Goal: Check status

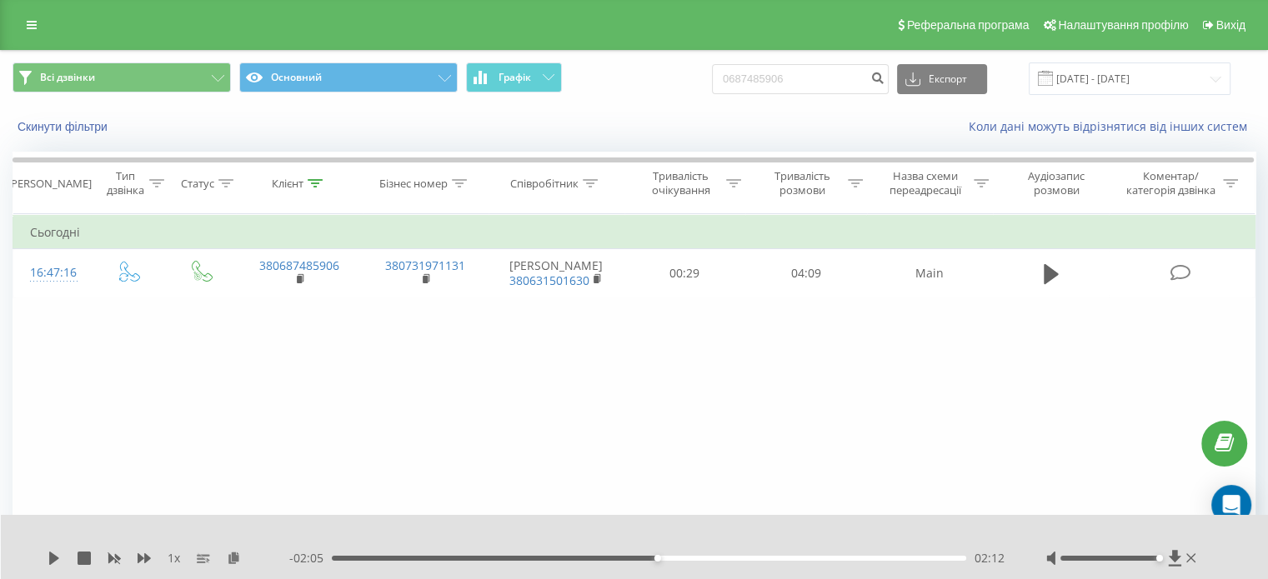
click at [643, 99] on div "Всі дзвінки Основний Графік 0687485906 Експорт .csv .xls .xlsx 20.05.2025 - 20.…" at bounding box center [634, 79] width 1266 height 56
type input "0977730770"
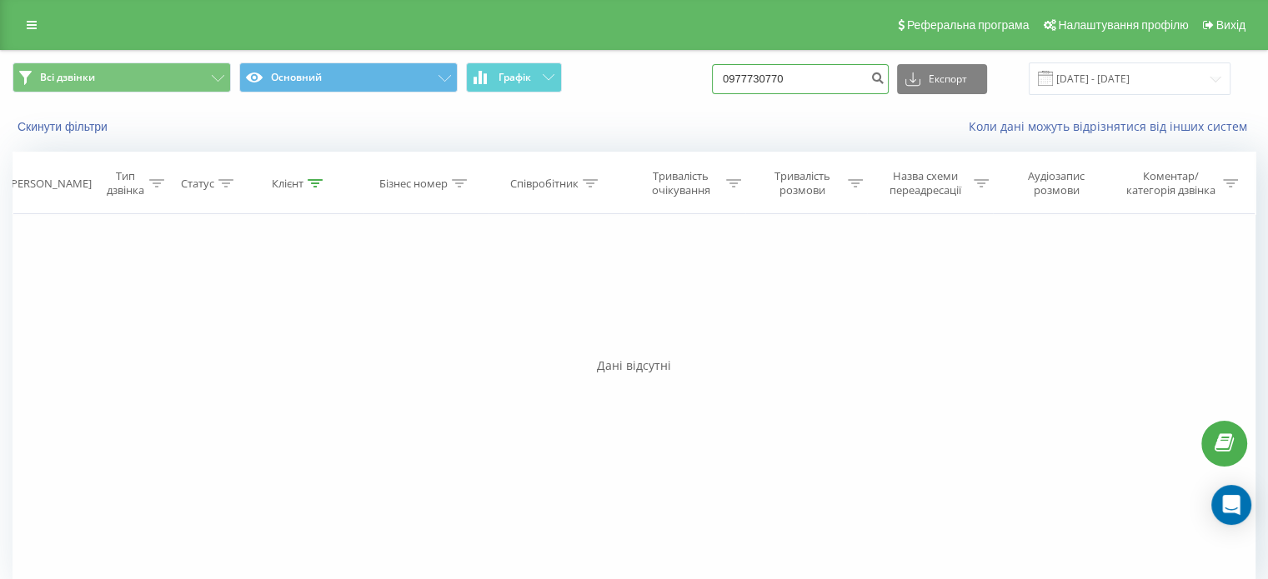
click at [803, 84] on input "0977730770" at bounding box center [800, 79] width 177 height 30
click at [813, 88] on input "0977730770" at bounding box center [800, 79] width 177 height 30
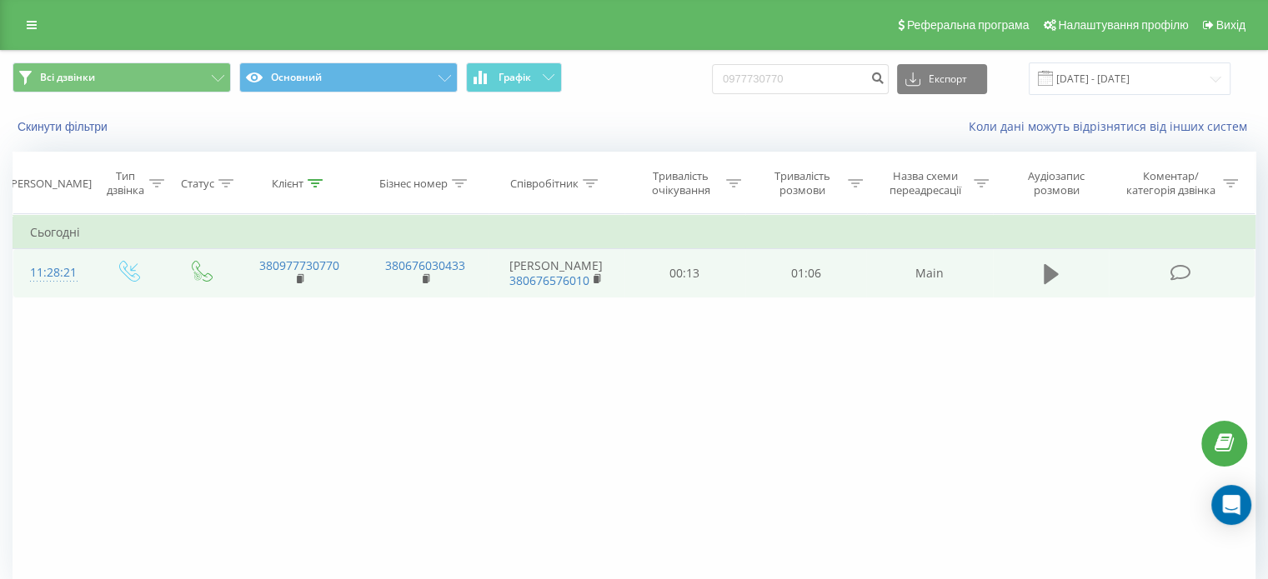
click at [1058, 268] on button at bounding box center [1051, 274] width 25 height 25
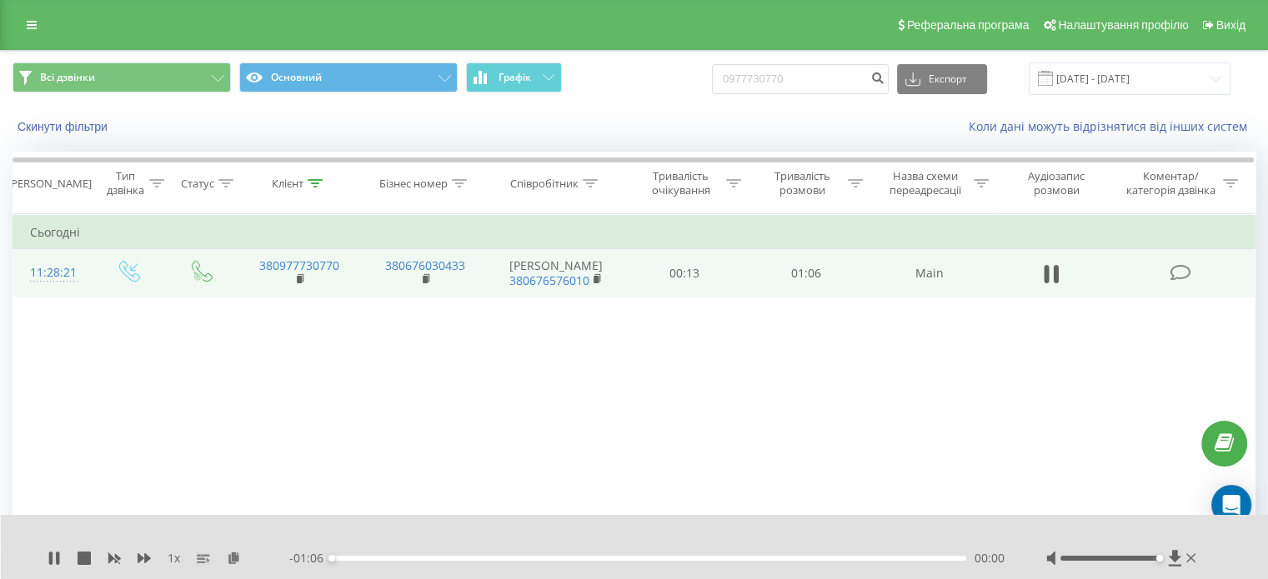
drag, startPoint x: 1107, startPoint y: 559, endPoint x: 1156, endPoint y: 557, distance: 49.2
click at [1156, 557] on div "Accessibility label" at bounding box center [1158, 558] width 7 height 7
